Goal: Navigation & Orientation: Find specific page/section

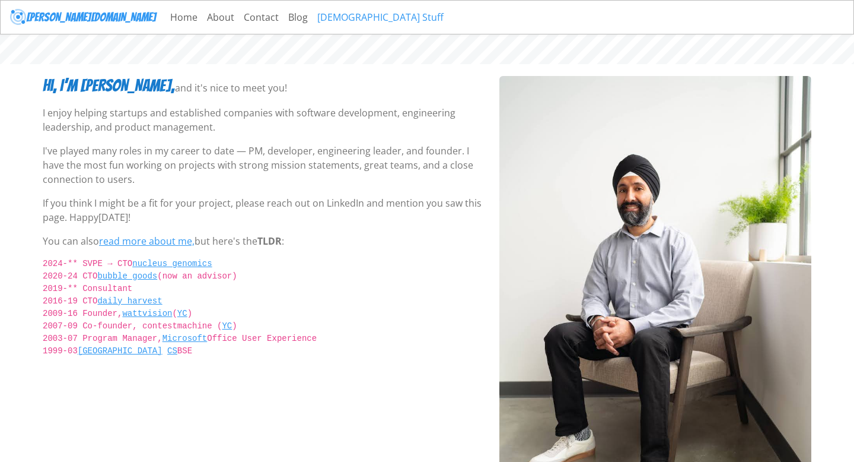
click at [313, 14] on link "[DEMOGRAPHIC_DATA] Stuff" at bounding box center [381, 17] width 136 height 24
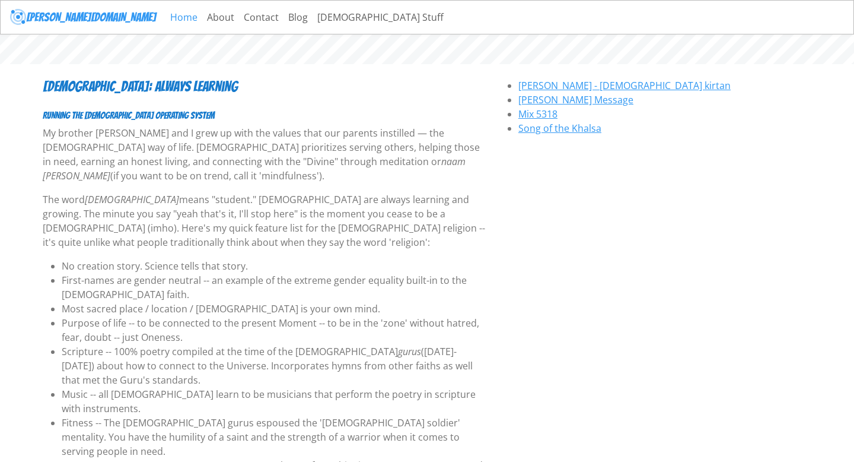
click at [166, 23] on link "Home" at bounding box center [184, 17] width 37 height 24
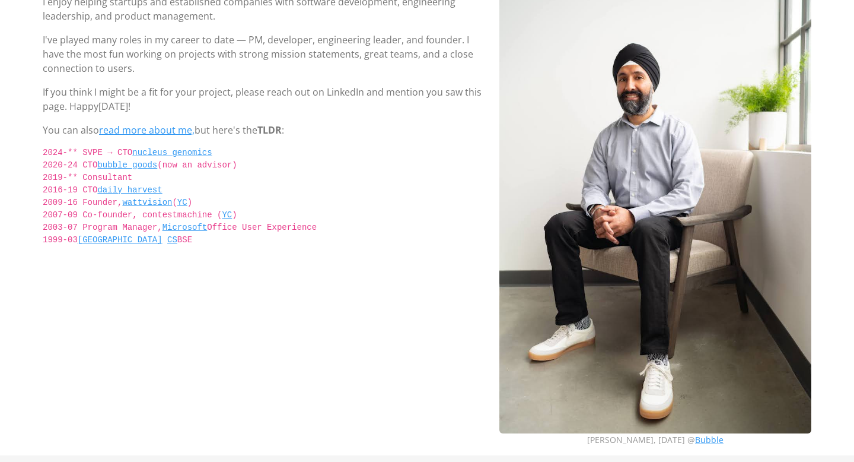
scroll to position [108, 0]
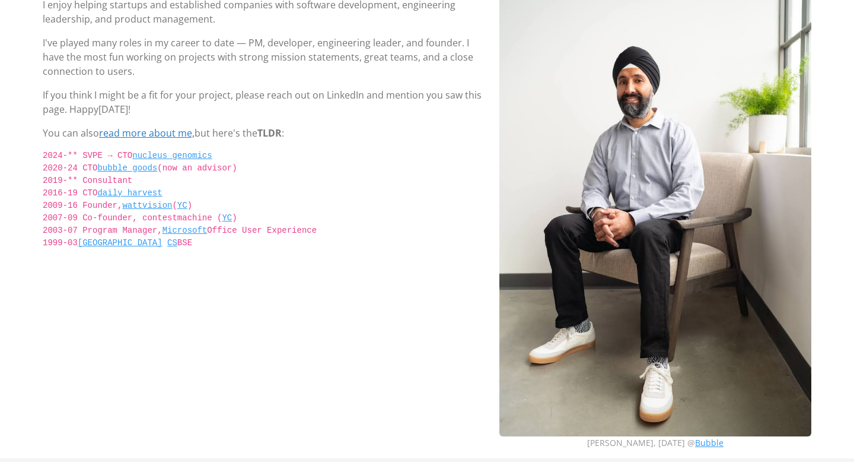
click at [174, 135] on link "read more about me," at bounding box center [147, 132] width 96 height 13
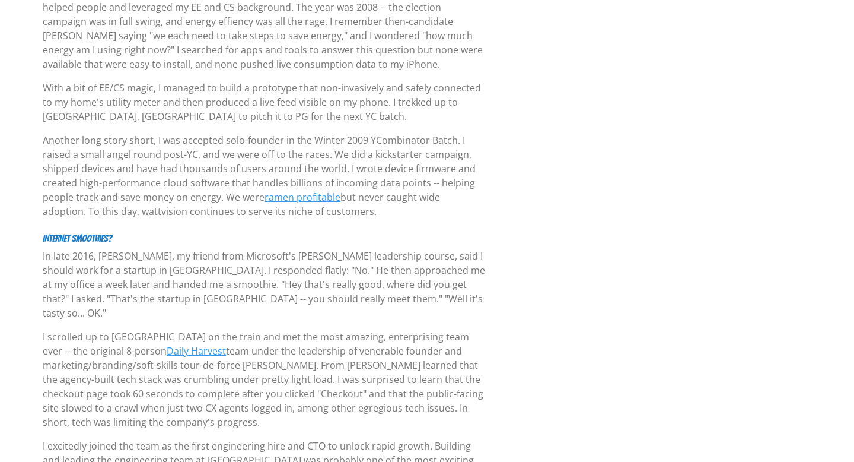
scroll to position [1543, 0]
